Goal: Information Seeking & Learning: Learn about a topic

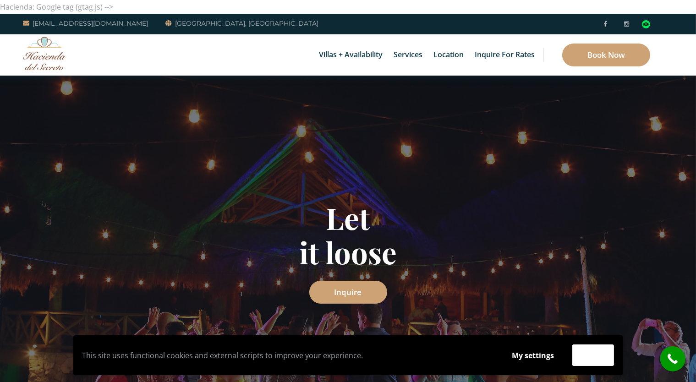
click at [72, 72] on div "Villas + Availability 6 Bedrooms Casa del Secreto 5 Bedrooms Villa Sarita Villa…" at bounding box center [348, 54] width 696 height 41
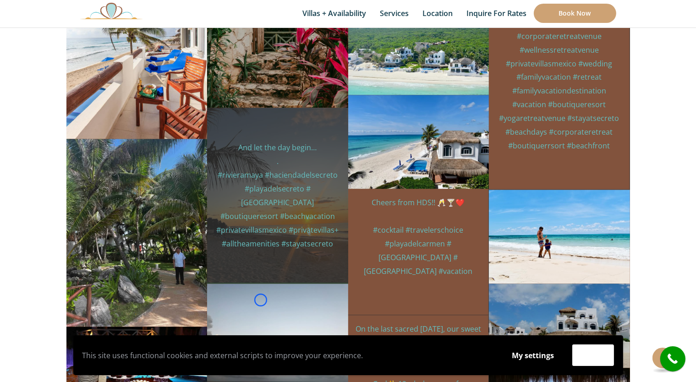
scroll to position [5220, 0]
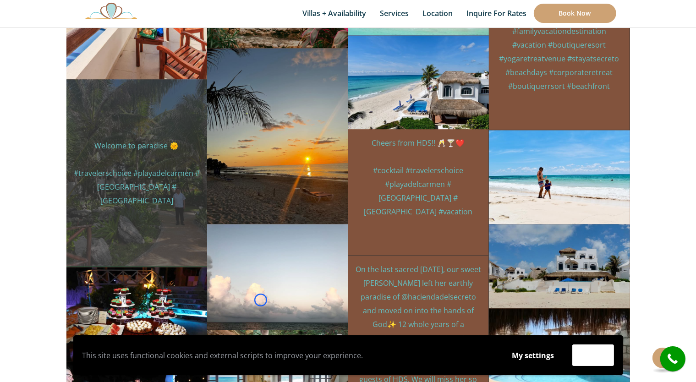
click at [72, 80] on div "haciendadelsecreto 2y Welcome to paradise 🌞 #travelerschoice #playadelcarmen #m…" at bounding box center [136, 174] width 141 height 188
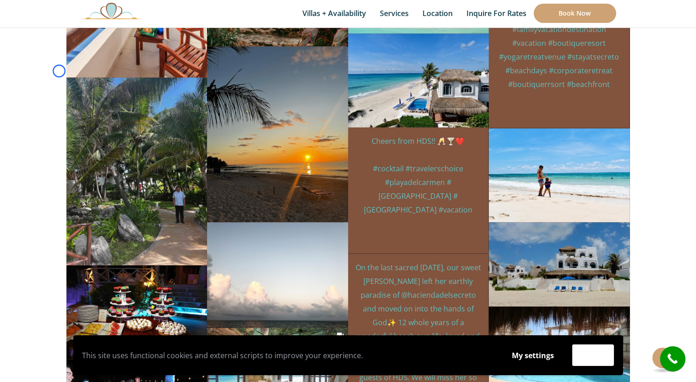
click at [59, 71] on section "haciendadelsecreto 13mo Just waiting for you to drop your bags. . #privatevilla…" at bounding box center [348, 50] width 696 height 4110
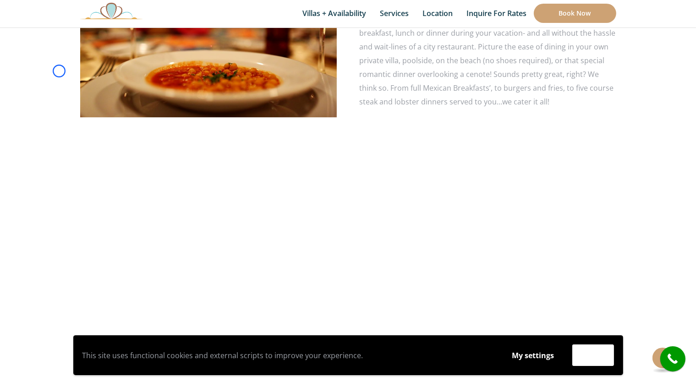
scroll to position [2810, 0]
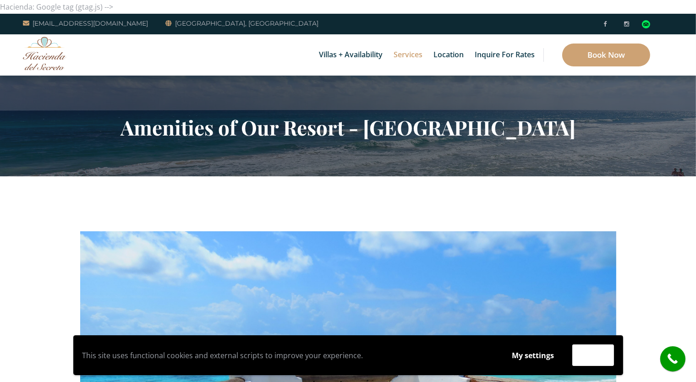
click at [91, 70] on div "Villas + Availability 6 Bedrooms Casa del Secreto 5 Bedrooms [GEOGRAPHIC_DATA][…" at bounding box center [348, 54] width 696 height 41
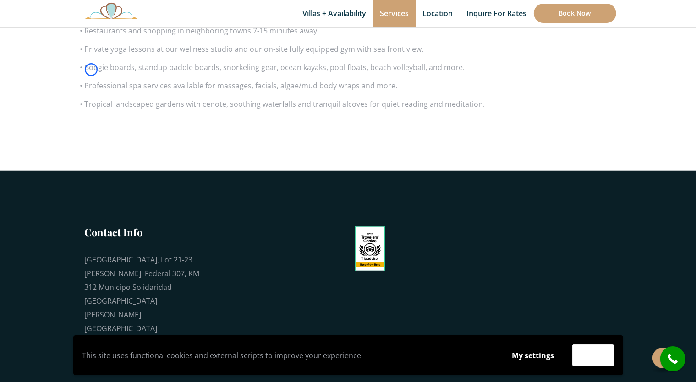
scroll to position [795, 0]
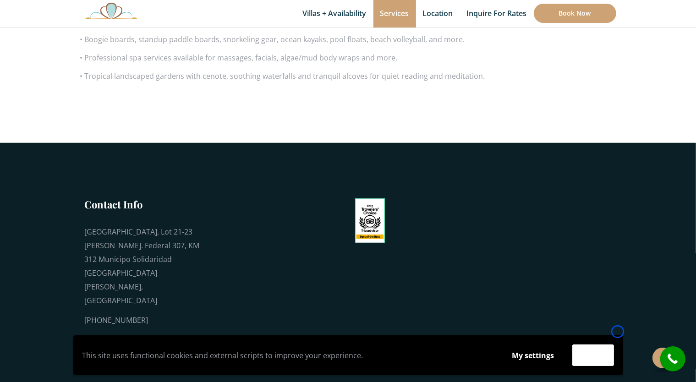
click at [91, 70] on p "• Tropical landscaped gardens with cenote, soothing waterfalls and tranquil alc…" at bounding box center [348, 76] width 536 height 14
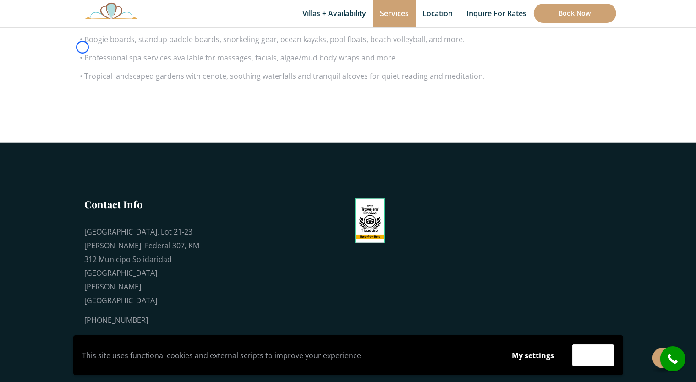
scroll to position [813, 0]
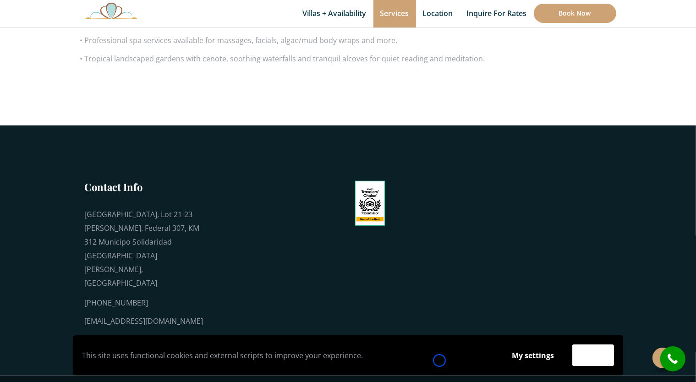
click at [440, 361] on p "This site uses functional cookies and external scripts to improve your experien…" at bounding box center [289, 356] width 412 height 14
click at [86, 62] on p "• Tropical landscaped gardens with cenote, soothing waterfalls and tranquil alc…" at bounding box center [348, 59] width 536 height 14
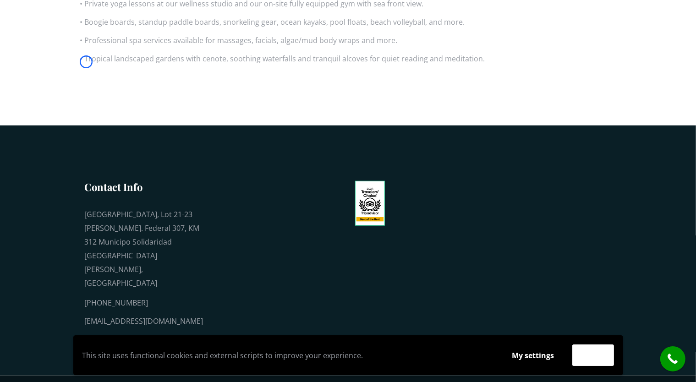
scroll to position [0, 0]
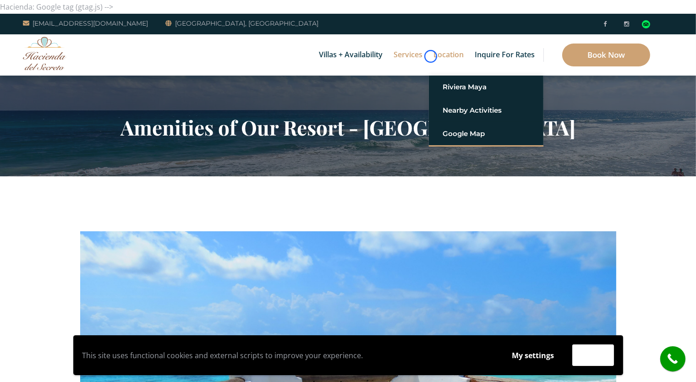
click at [431, 56] on link "Location" at bounding box center [448, 54] width 39 height 41
click at [90, 77] on section "Amenities of Our Resort - Hacienda Del Secreto" at bounding box center [348, 126] width 696 height 101
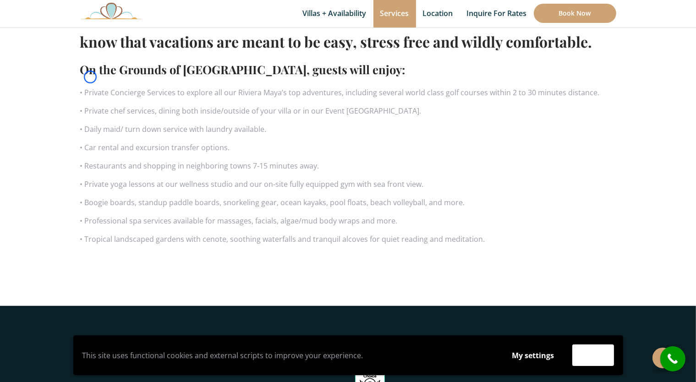
scroll to position [647, 0]
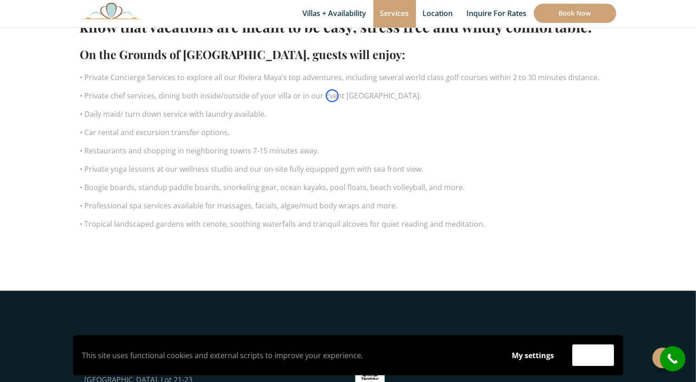
click at [90, 77] on p "• Private Concierge Services to explore all our Riviera Maya’s top adventures, …" at bounding box center [348, 78] width 536 height 14
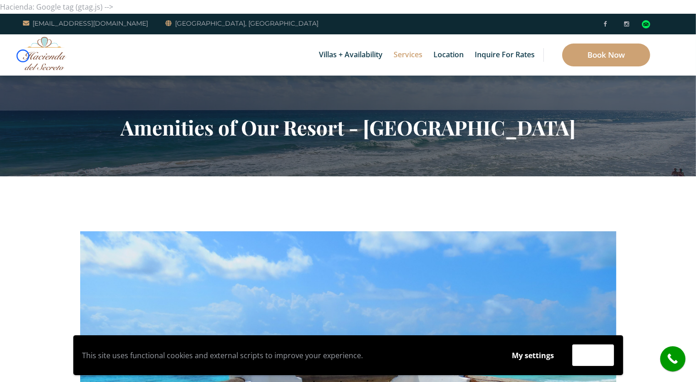
click at [23, 56] on img at bounding box center [45, 53] width 44 height 33
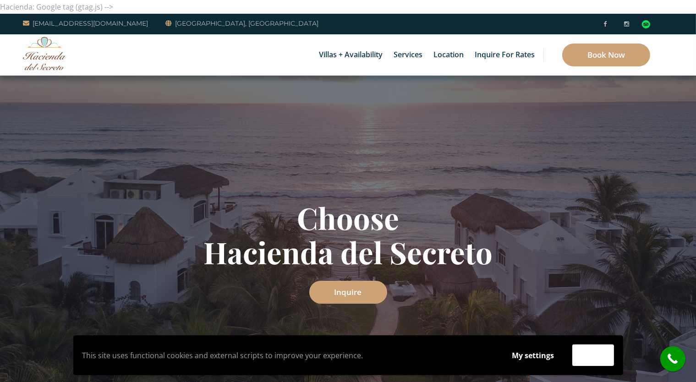
click at [46, 69] on img at bounding box center [45, 53] width 44 height 33
